Goal: Use online tool/utility: Use online tool/utility

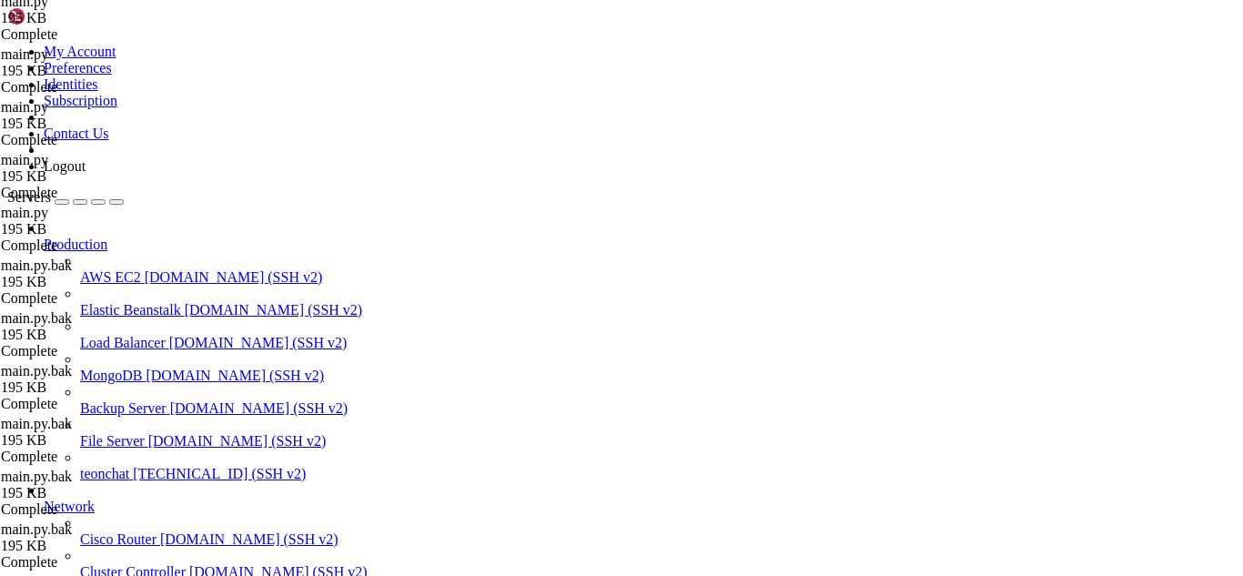
scroll to position [8, 2]
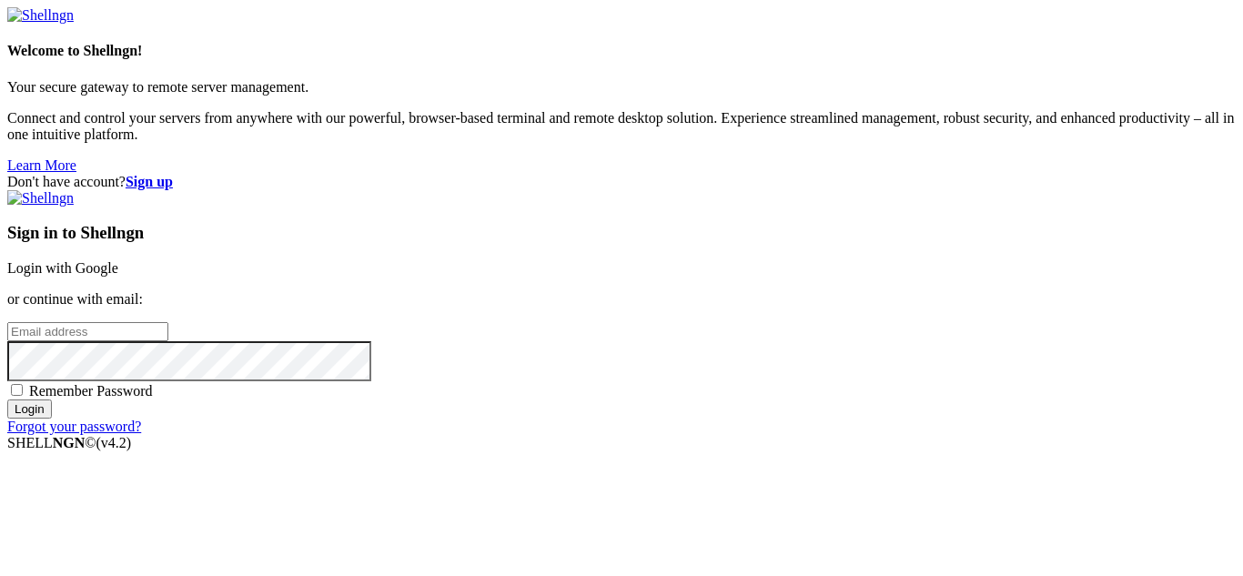
click at [118, 260] on link "Login with Google" at bounding box center [62, 267] width 111 height 15
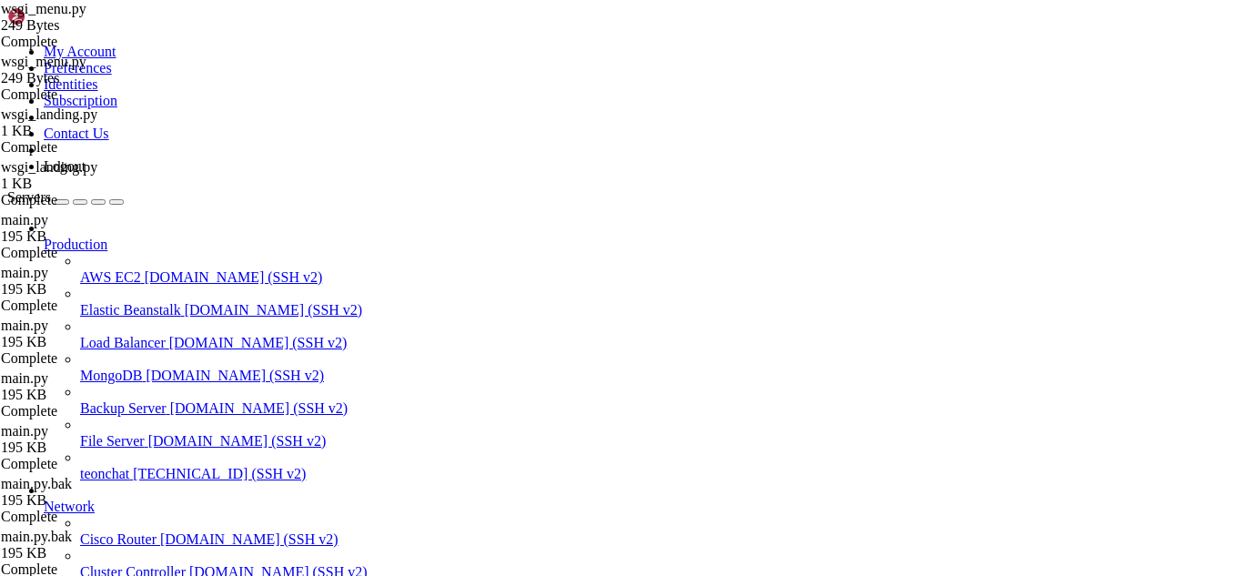
scroll to position [576742, 0]
drag, startPoint x: 292, startPoint y: 2044, endPoint x: 357, endPoint y: 2077, distance: 72.5
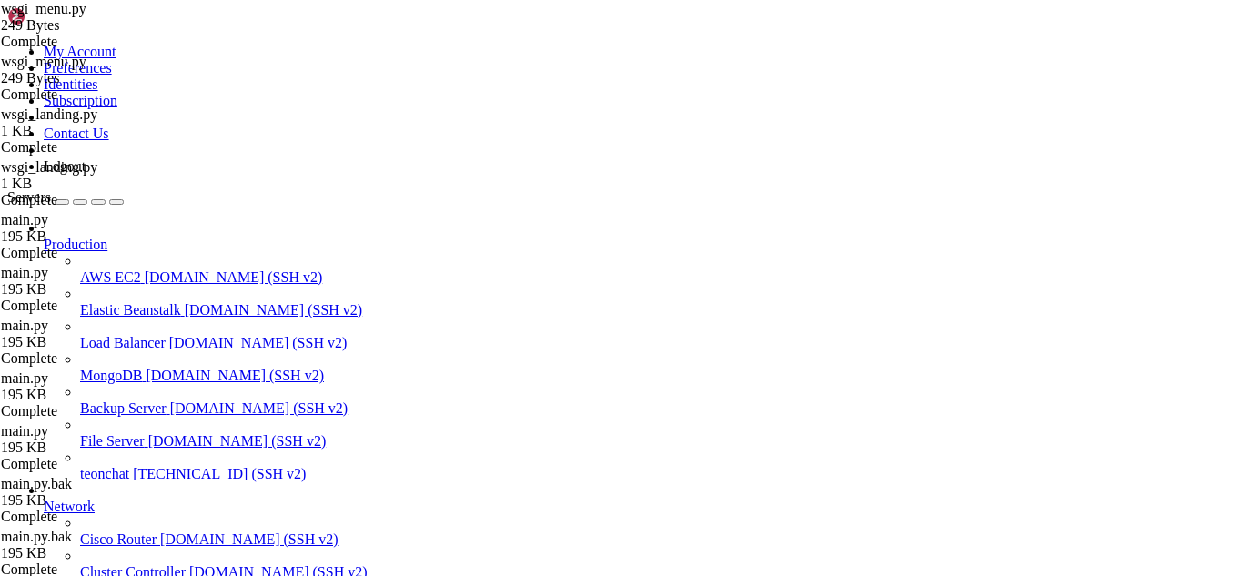
drag, startPoint x: 412, startPoint y: 2142, endPoint x: 165, endPoint y: 2046, distance: 265.4
drag, startPoint x: 181, startPoint y: 2051, endPoint x: 329, endPoint y: 2069, distance: 149.5
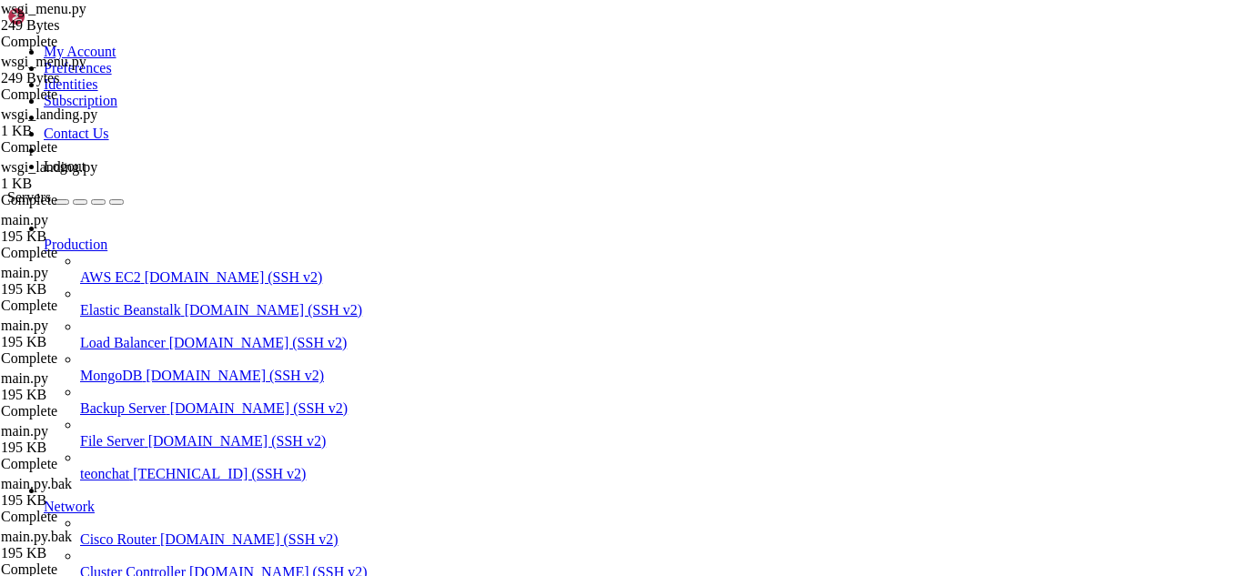
drag, startPoint x: 331, startPoint y: 2060, endPoint x: 399, endPoint y: 2081, distance: 70.5
drag, startPoint x: 258, startPoint y: 2085, endPoint x: 555, endPoint y: 2057, distance: 298.1
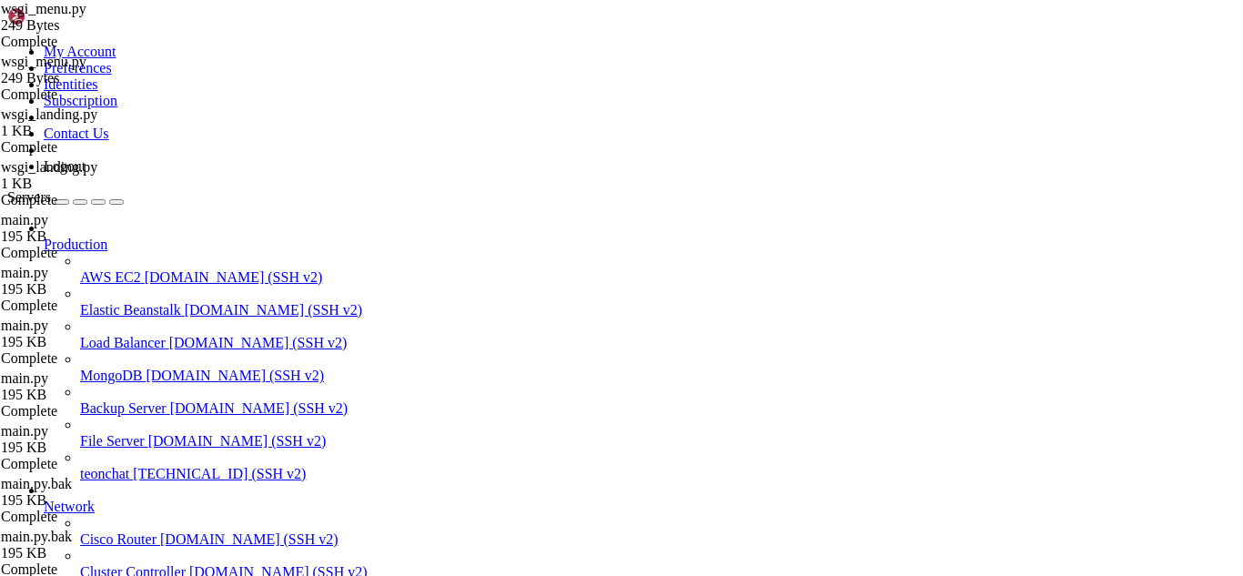
scroll to position [577073, 0]
drag, startPoint x: 612, startPoint y: 2065, endPoint x: 15, endPoint y: 1734, distance: 682.1
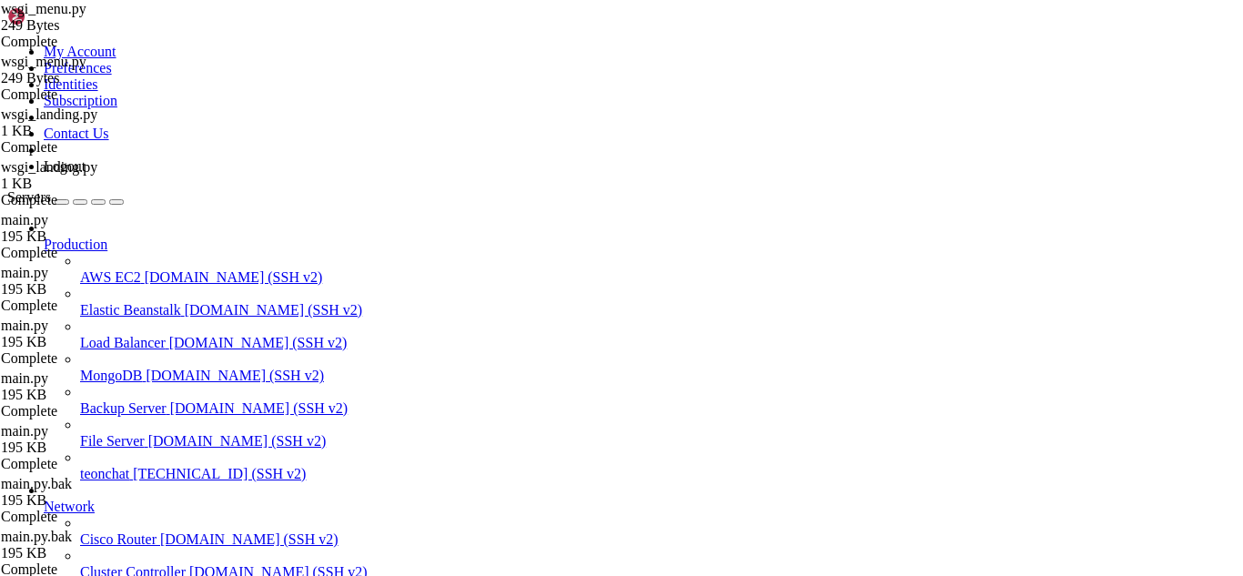
scroll to position [577251, 0]
drag, startPoint x: 208, startPoint y: 2082, endPoint x: 173, endPoint y: 2073, distance: 35.8
drag, startPoint x: 261, startPoint y: 2083, endPoint x: 582, endPoint y: 2041, distance: 323.1
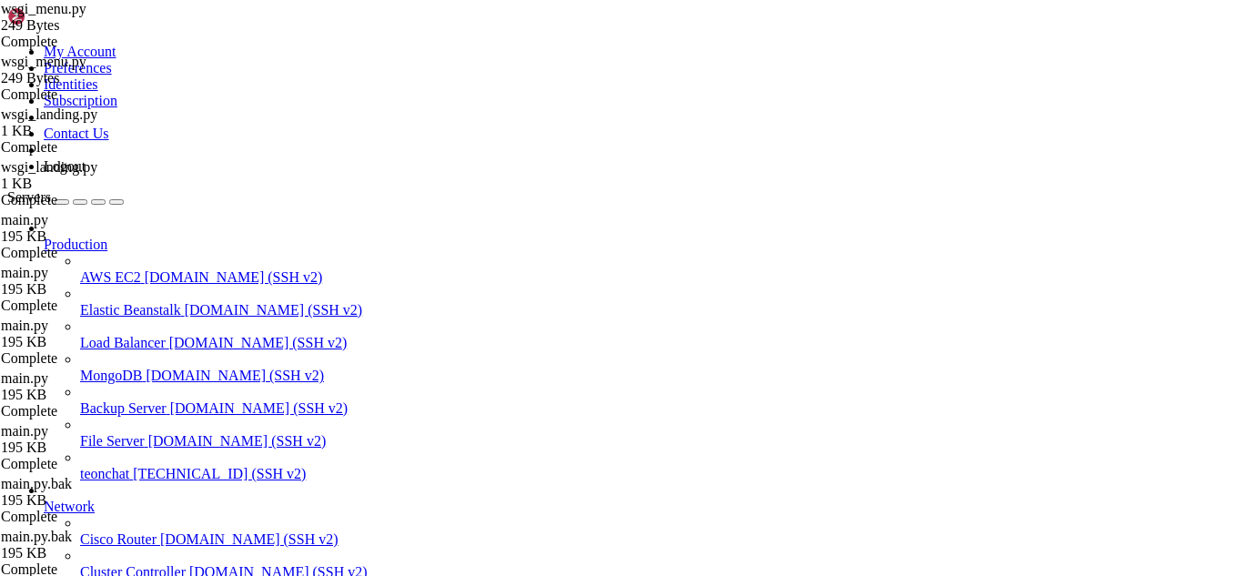
drag, startPoint x: 226, startPoint y: 2079, endPoint x: 173, endPoint y: 2099, distance: 56.5
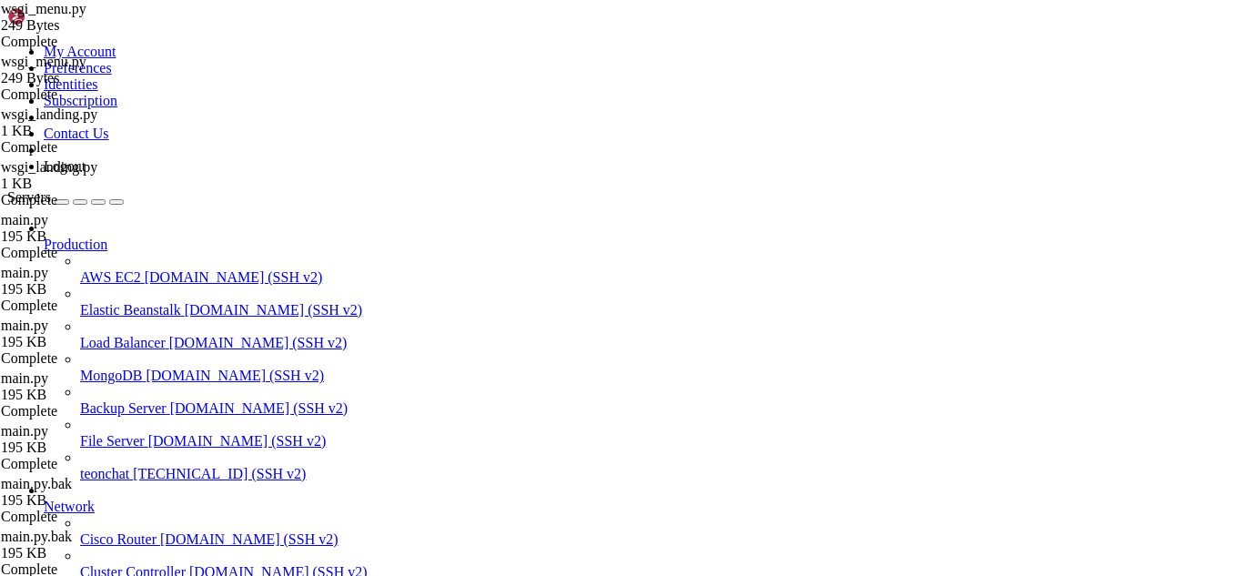
drag, startPoint x: 288, startPoint y: 2074, endPoint x: 17, endPoint y: 2004, distance: 279.3
